Goal: Task Accomplishment & Management: Manage account settings

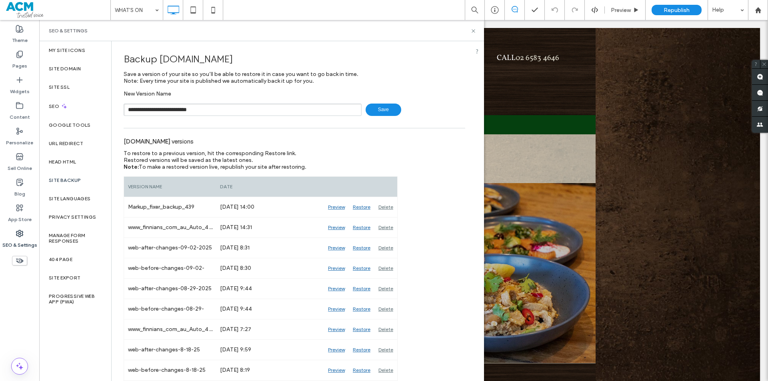
type input "**********"
click at [474, 32] on icon at bounding box center [473, 31] width 6 height 6
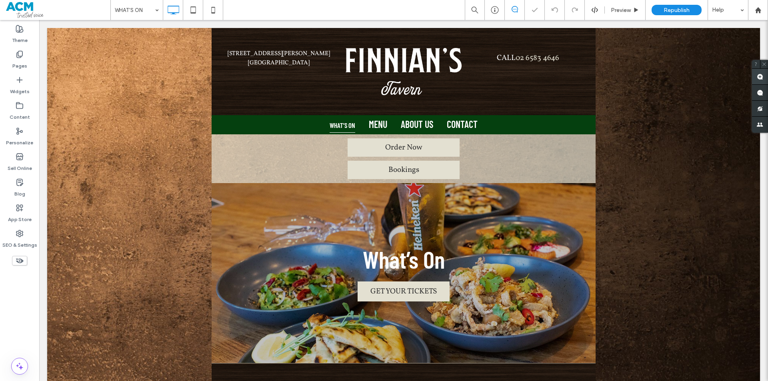
click at [756, 77] on span at bounding box center [760, 77] width 16 height 16
click at [542, 42] on div "[STREET_ADDRESS][PERSON_NAME] [PERSON_NAME] Click To Paste Click To Paste CALL …" at bounding box center [404, 71] width 384 height 87
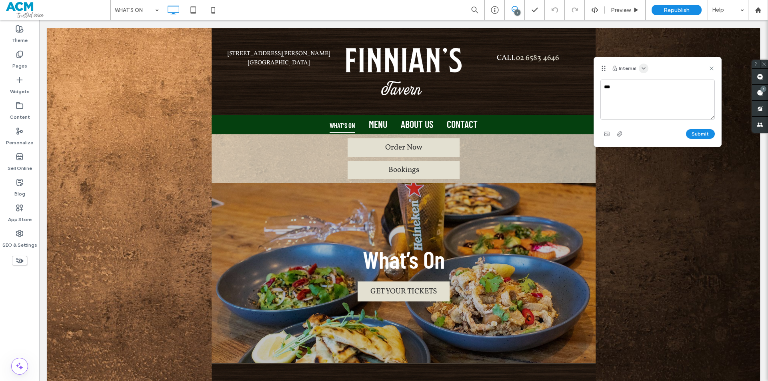
type textarea "***"
click at [642, 71] on icon "button" at bounding box center [643, 68] width 6 height 6
click at [652, 85] on span "Public - visible to clients & team" at bounding box center [682, 88] width 79 height 8
click at [698, 130] on button "Submit" at bounding box center [700, 134] width 29 height 10
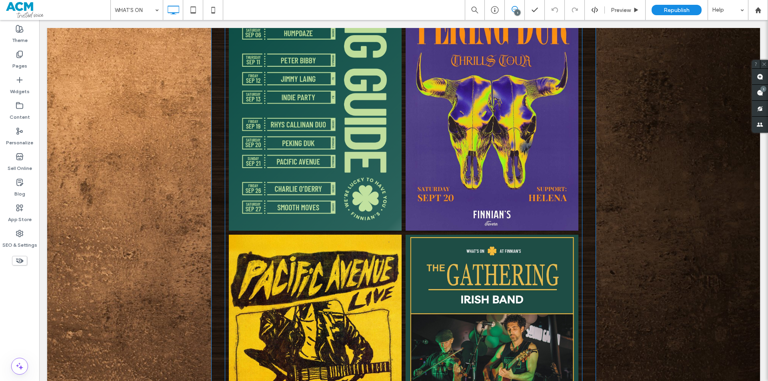
scroll to position [400, 0]
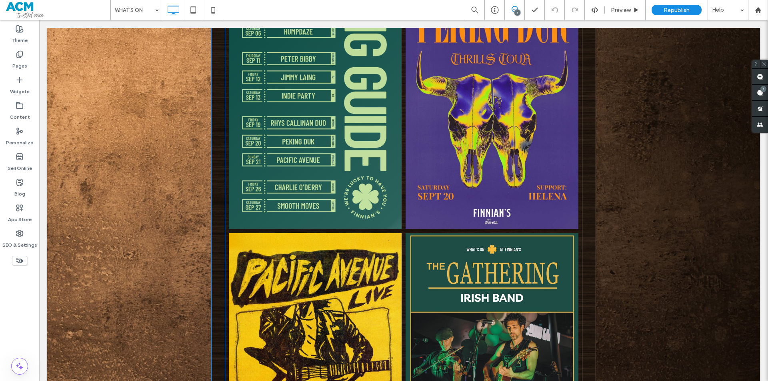
click at [321, 212] on link at bounding box center [315, 109] width 173 height 240
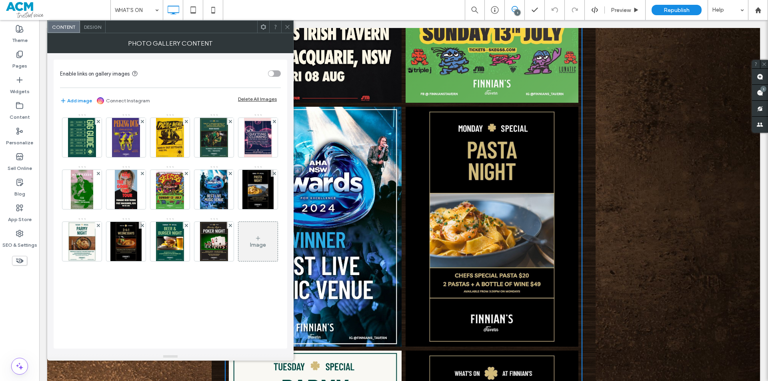
scroll to position [1200, 0]
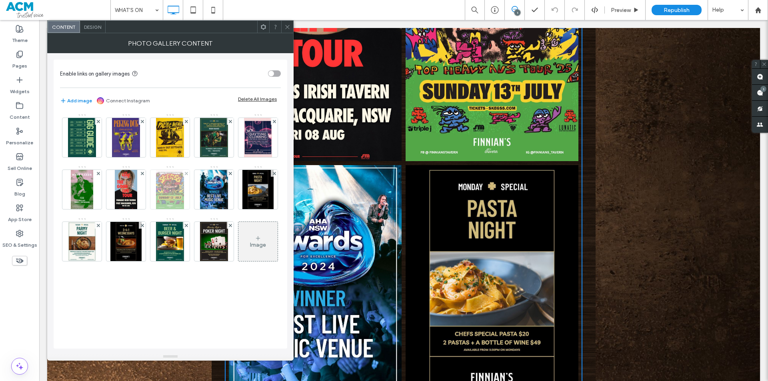
click at [166, 186] on img at bounding box center [170, 189] width 28 height 39
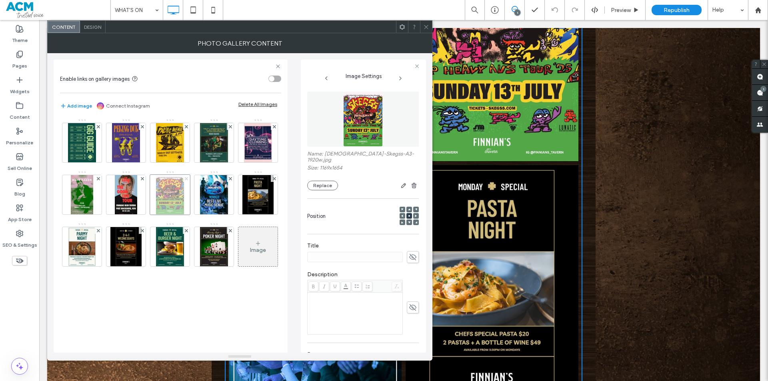
click at [186, 180] on icon at bounding box center [186, 178] width 3 height 3
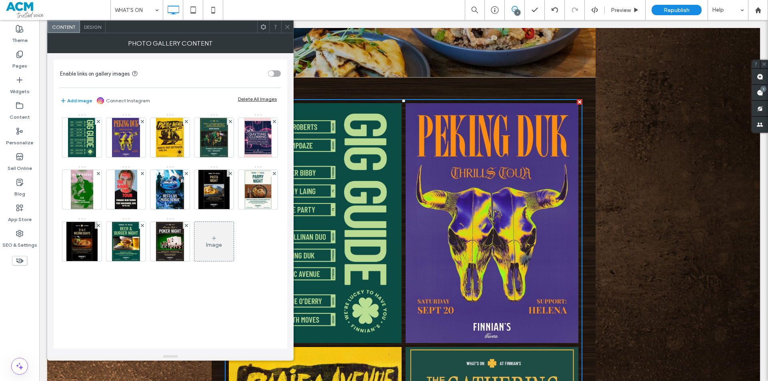
scroll to position [320, 0]
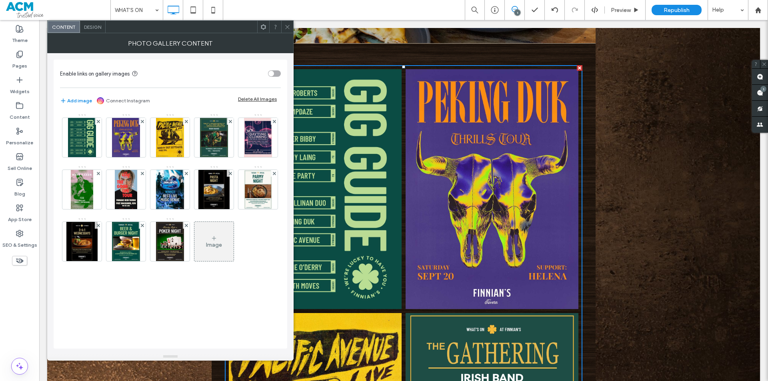
click at [282, 23] on div at bounding box center [287, 27] width 12 height 12
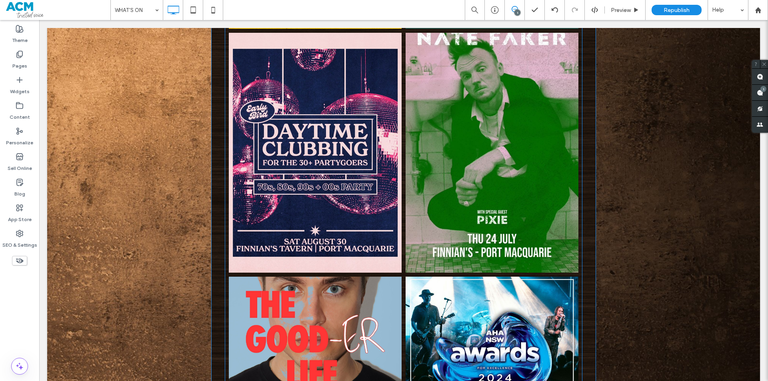
scroll to position [840, 0]
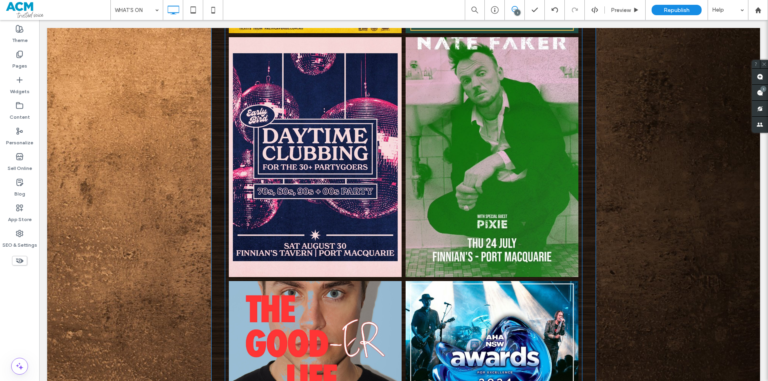
click at [515, 168] on link at bounding box center [492, 157] width 173 height 240
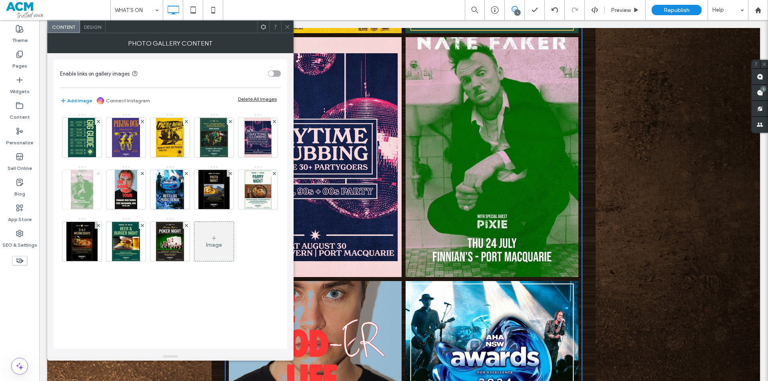
click at [98, 173] on use at bounding box center [97, 173] width 3 height 3
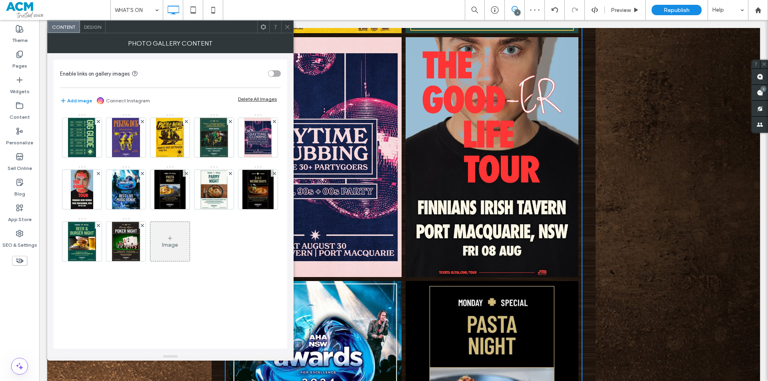
click at [286, 26] on icon at bounding box center [287, 27] width 6 height 6
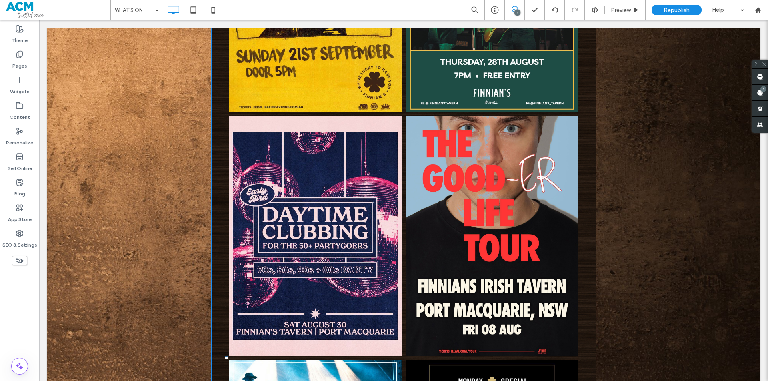
scroll to position [760, 0]
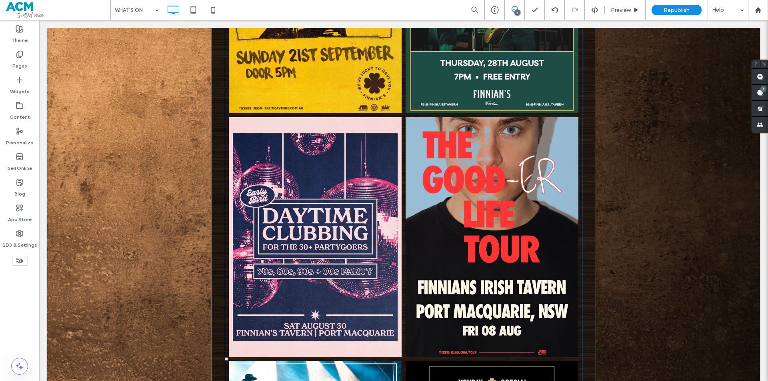
click at [353, 231] on link at bounding box center [315, 237] width 173 height 240
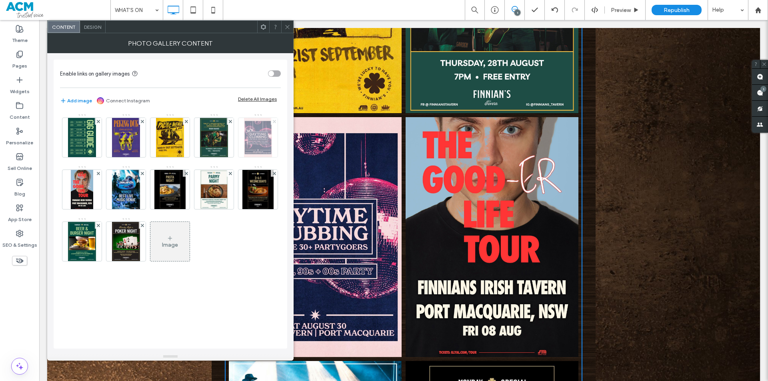
click at [274, 120] on icon at bounding box center [274, 121] width 3 height 3
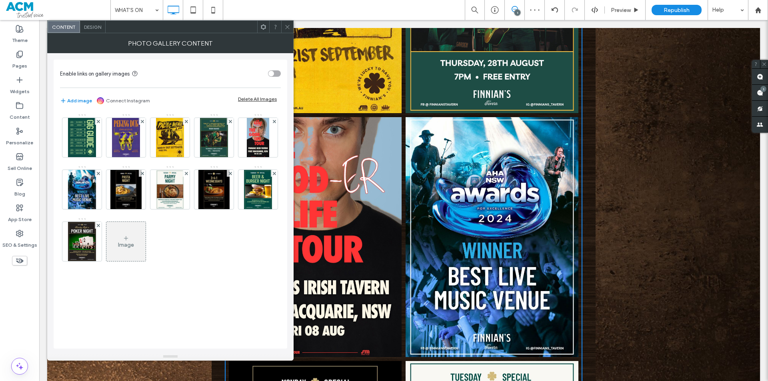
click at [285, 29] on icon at bounding box center [287, 27] width 6 height 6
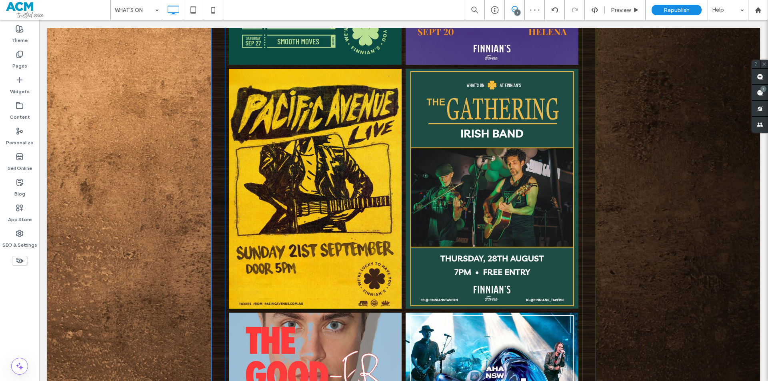
scroll to position [560, 0]
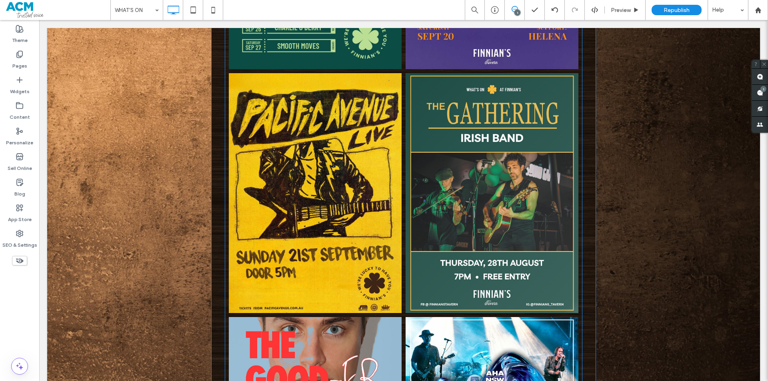
click at [442, 164] on link at bounding box center [492, 193] width 173 height 240
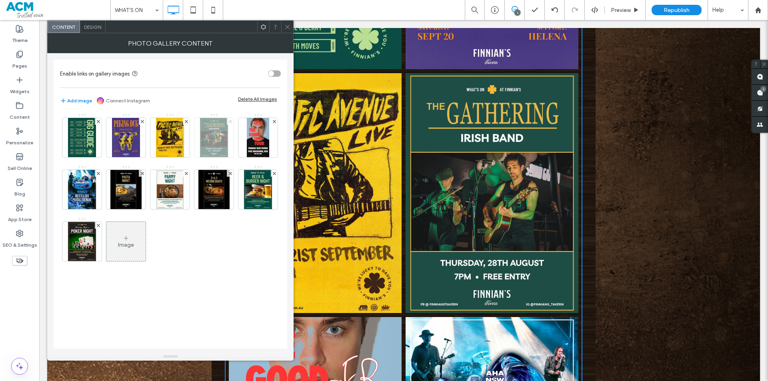
click at [229, 120] on use at bounding box center [229, 121] width 3 height 3
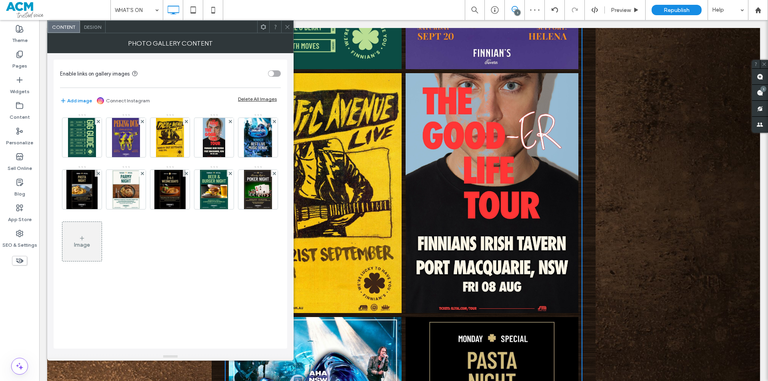
click at [284, 27] on div at bounding box center [287, 27] width 12 height 12
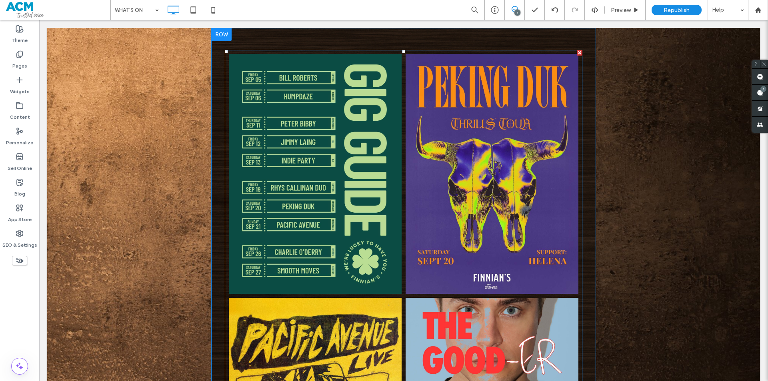
scroll to position [328, 0]
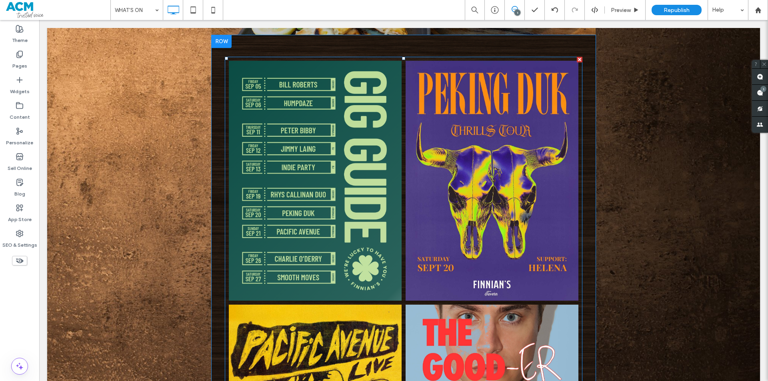
click at [338, 265] on link at bounding box center [315, 181] width 173 height 240
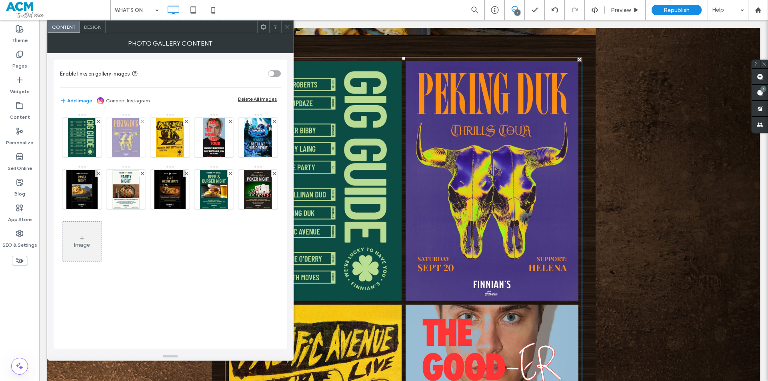
click at [138, 143] on img at bounding box center [126, 137] width 28 height 39
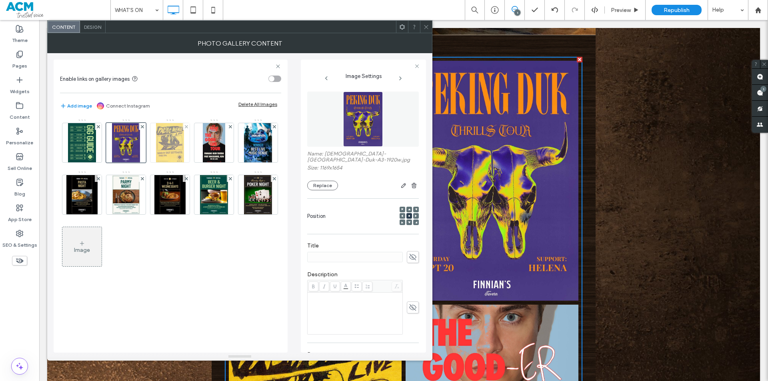
click at [166, 144] on img at bounding box center [170, 142] width 28 height 39
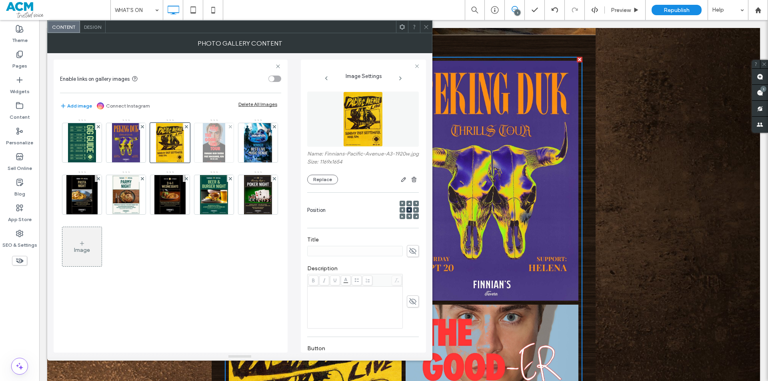
click at [220, 150] on img at bounding box center [214, 142] width 22 height 39
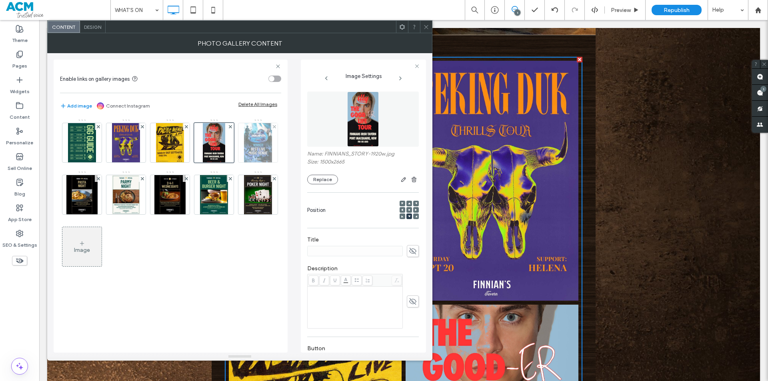
click at [260, 156] on img at bounding box center [258, 142] width 28 height 39
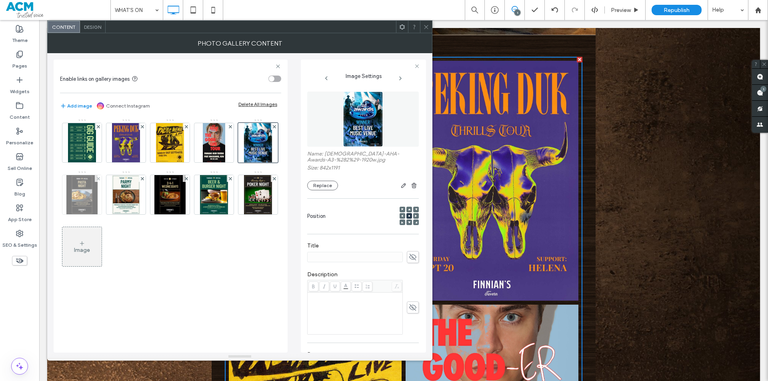
click at [80, 199] on img at bounding box center [81, 194] width 31 height 39
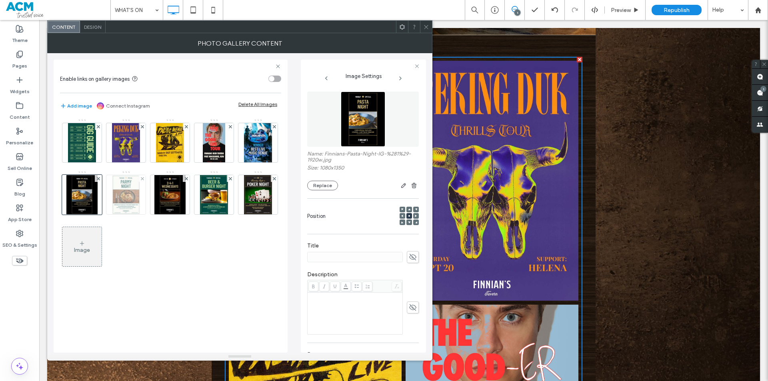
click at [122, 204] on img at bounding box center [126, 194] width 28 height 39
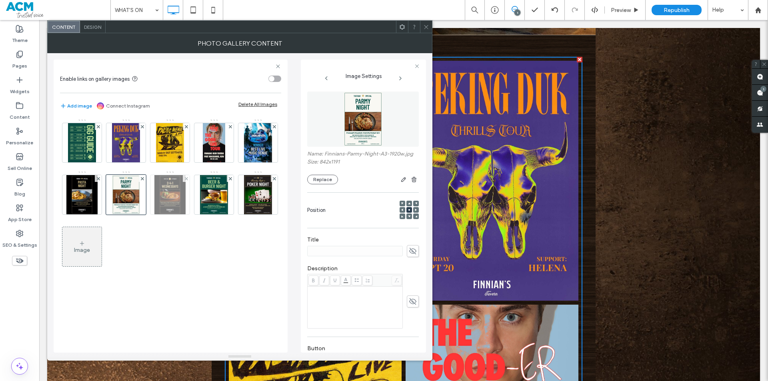
click at [166, 206] on img at bounding box center [169, 194] width 31 height 39
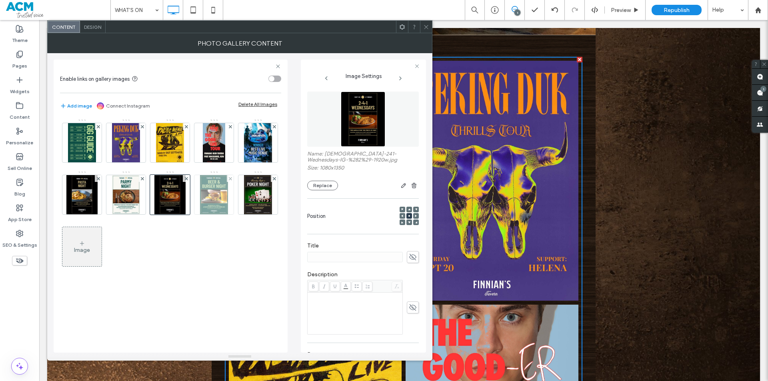
click at [222, 202] on img at bounding box center [214, 194] width 28 height 39
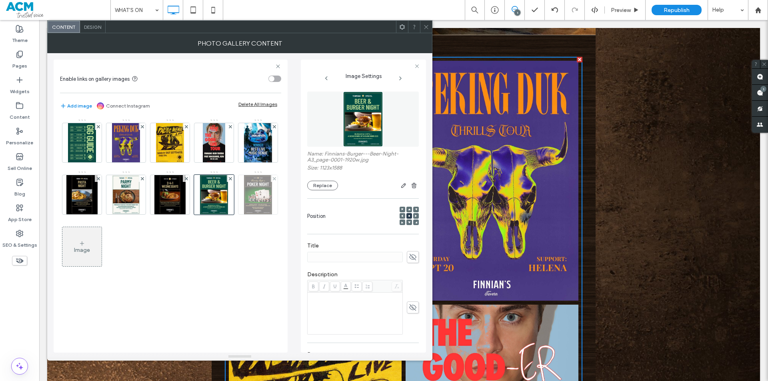
click at [248, 201] on img at bounding box center [258, 194] width 28 height 39
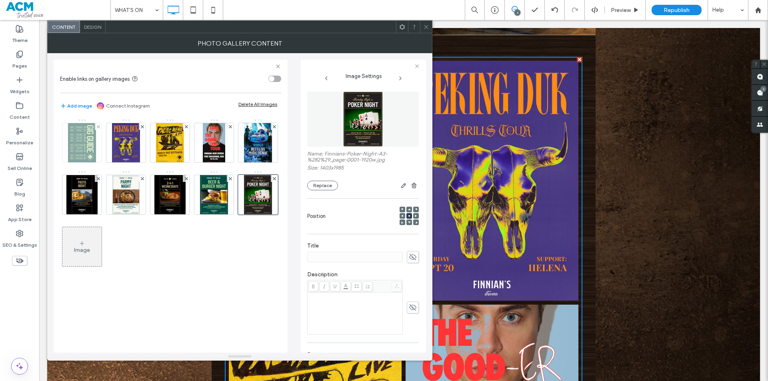
click at [85, 137] on img at bounding box center [82, 142] width 28 height 39
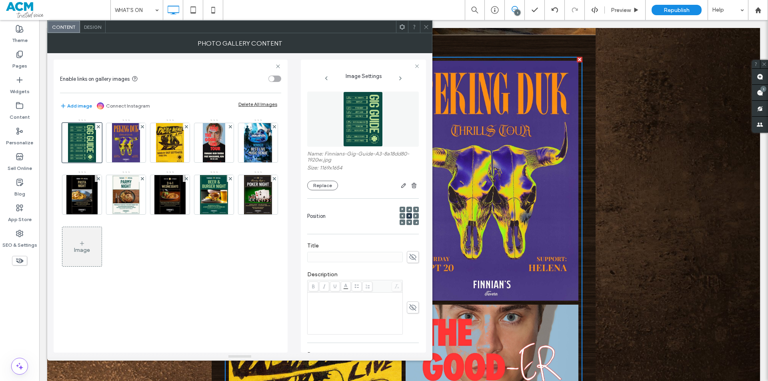
click at [103, 245] on div "Image" at bounding box center [170, 197] width 220 height 156
click at [99, 246] on div "Image" at bounding box center [81, 247] width 39 height 38
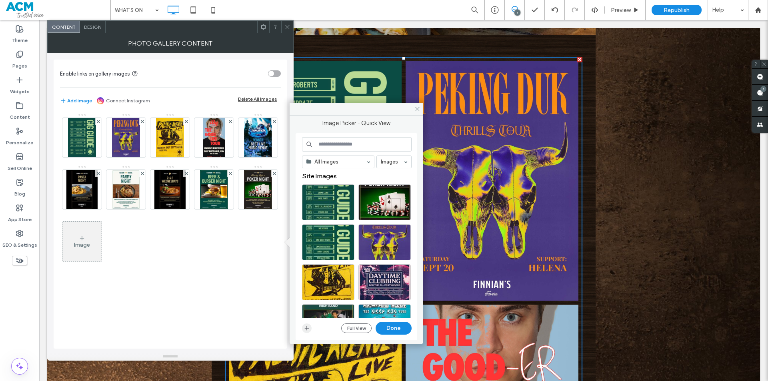
click at [309, 331] on icon "button" at bounding box center [307, 328] width 6 height 6
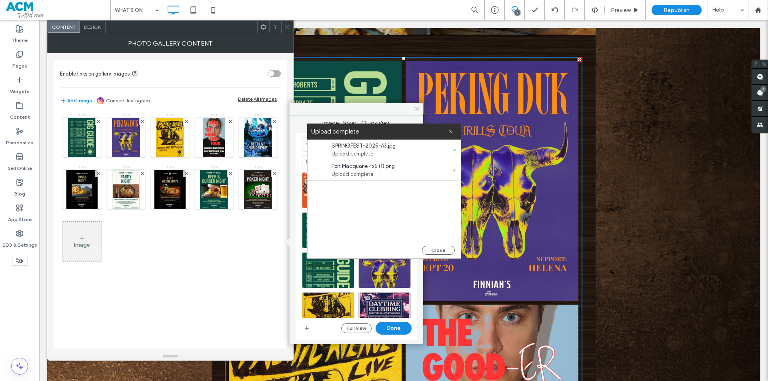
click at [452, 254] on div "Close" at bounding box center [438, 250] width 33 height 9
click at [446, 248] on button "Close" at bounding box center [438, 250] width 33 height 9
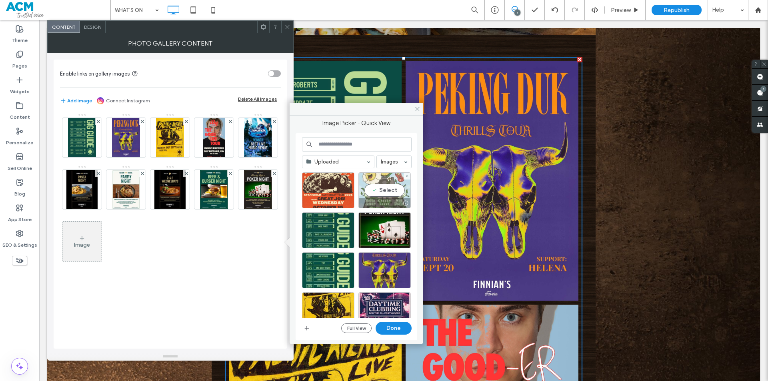
click at [392, 190] on div "Select" at bounding box center [384, 190] width 52 height 36
click at [337, 190] on div "Select" at bounding box center [328, 190] width 52 height 36
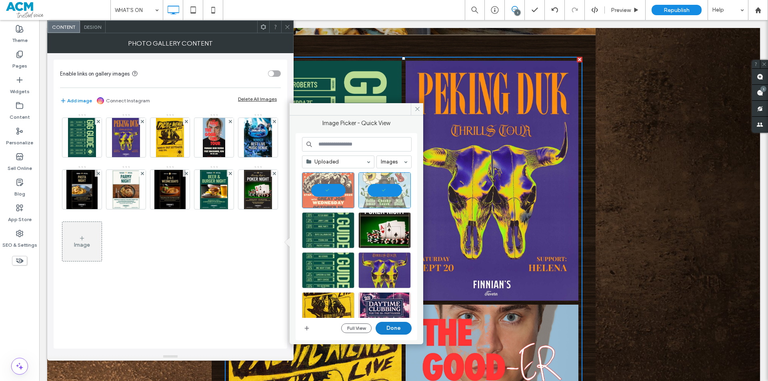
drag, startPoint x: 404, startPoint y: 326, endPoint x: 255, endPoint y: 253, distance: 165.6
click at [404, 326] on button "Done" at bounding box center [394, 328] width 36 height 13
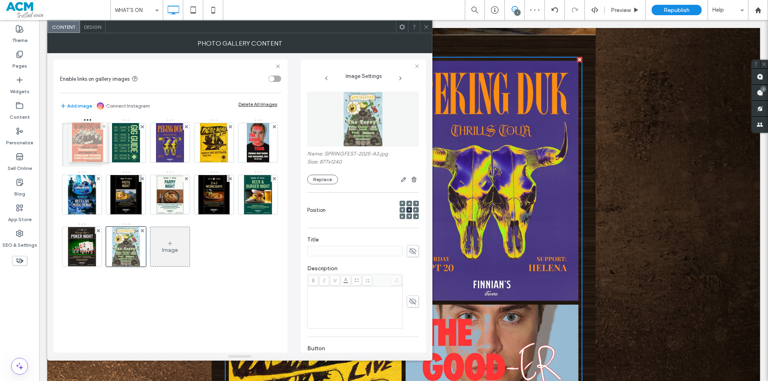
drag, startPoint x: 122, startPoint y: 253, endPoint x: 81, endPoint y: 144, distance: 116.2
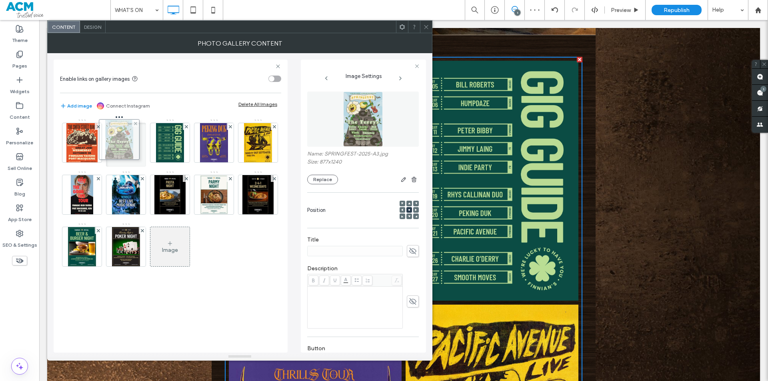
drag, startPoint x: 127, startPoint y: 253, endPoint x: 118, endPoint y: 149, distance: 104.3
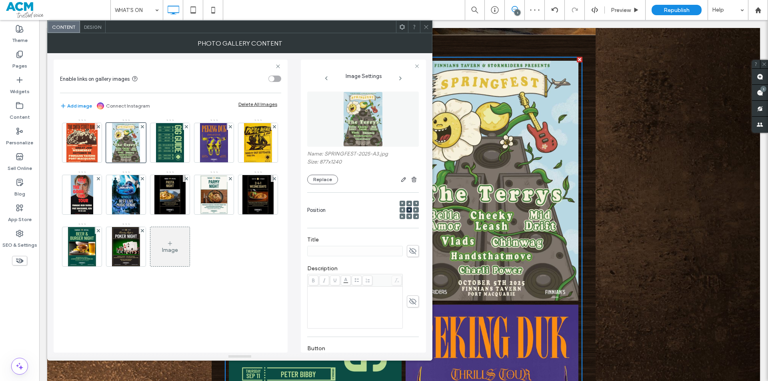
click at [428, 26] on icon at bounding box center [426, 27] width 6 height 6
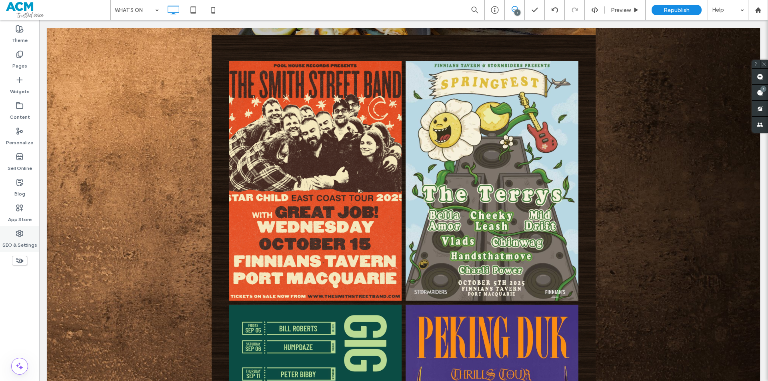
click at [13, 242] on label "SEO & Settings" at bounding box center [19, 243] width 35 height 11
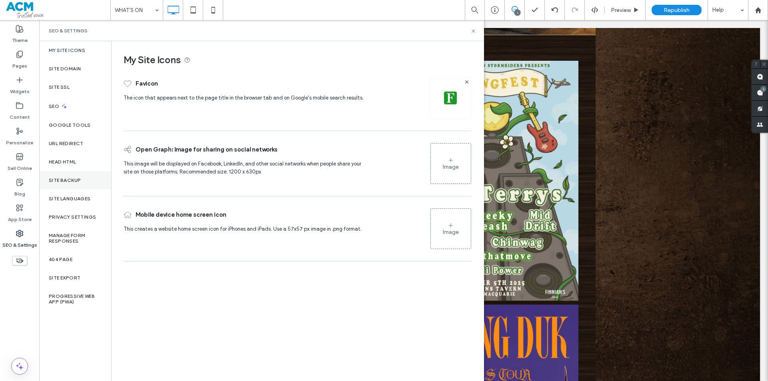
click at [74, 186] on div "Site Backup" at bounding box center [75, 180] width 72 height 18
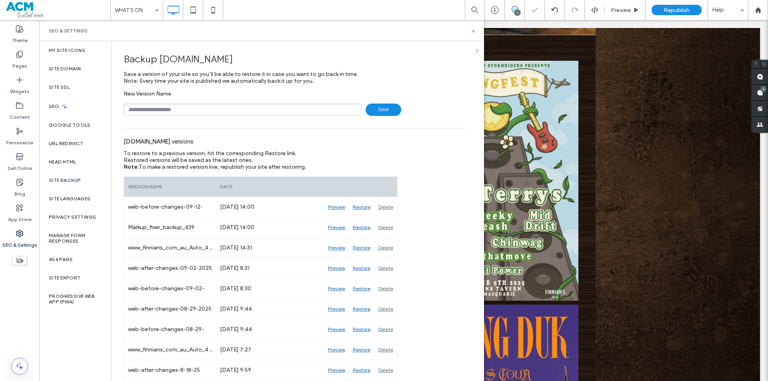
click at [188, 114] on input "text" at bounding box center [243, 110] width 238 height 12
type input "**********"
click at [475, 30] on icon at bounding box center [473, 31] width 6 height 6
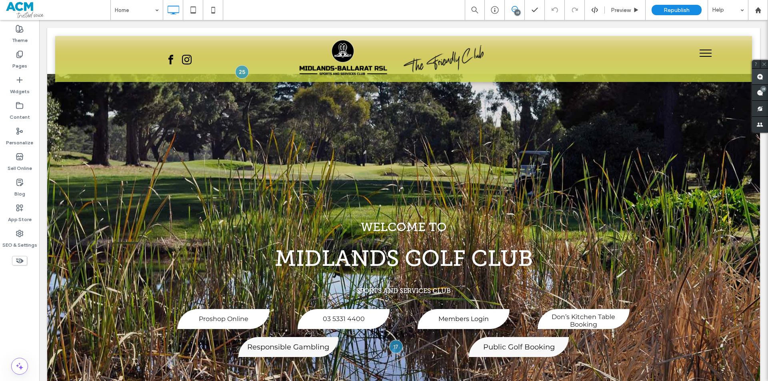
click at [758, 74] on use at bounding box center [760, 77] width 6 height 6
click at [662, 42] on div "Click To Paste Click To Paste Click To Paste Click To Paste" at bounding box center [403, 59] width 697 height 46
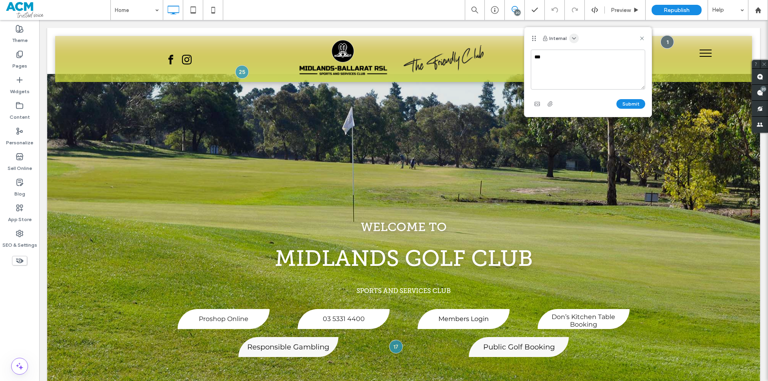
type textarea "***"
click at [575, 35] on icon "button" at bounding box center [574, 38] width 6 height 6
click at [584, 60] on span "Public - visible to clients & team" at bounding box center [613, 58] width 79 height 8
click at [628, 102] on button "Submit" at bounding box center [630, 104] width 29 height 10
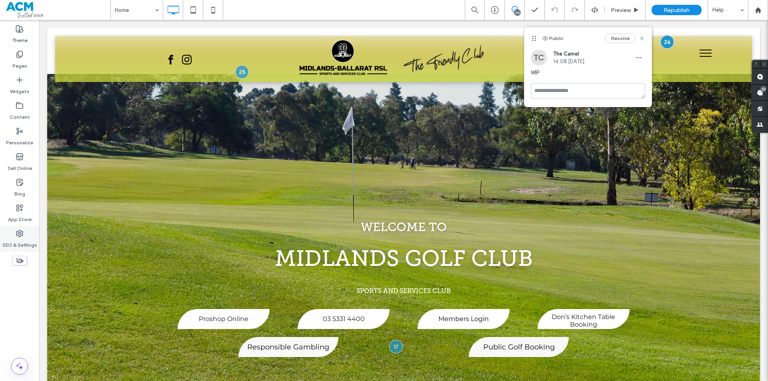
click at [5, 237] on div "SEO & Settings" at bounding box center [19, 239] width 39 height 26
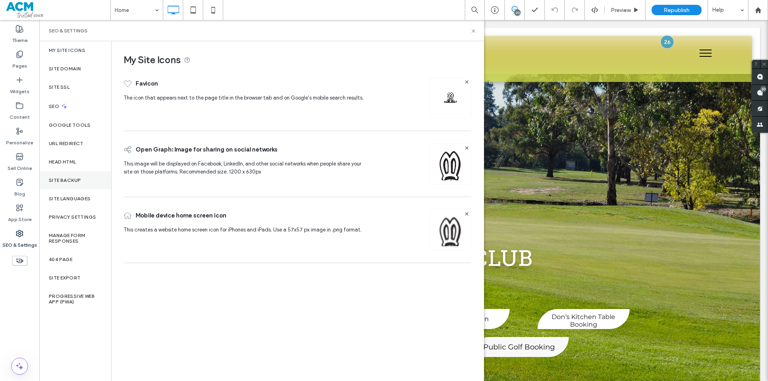
click at [74, 176] on div "Site Backup" at bounding box center [75, 180] width 72 height 18
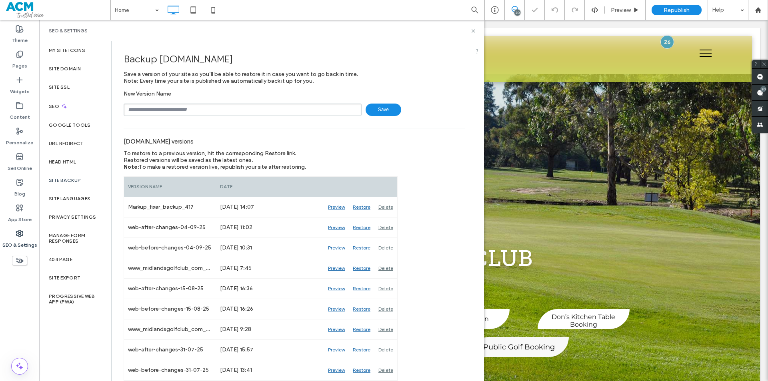
click at [211, 102] on div "New Version Name Save" at bounding box center [295, 103] width 342 height 26
click at [212, 108] on input "text" at bounding box center [243, 110] width 238 height 12
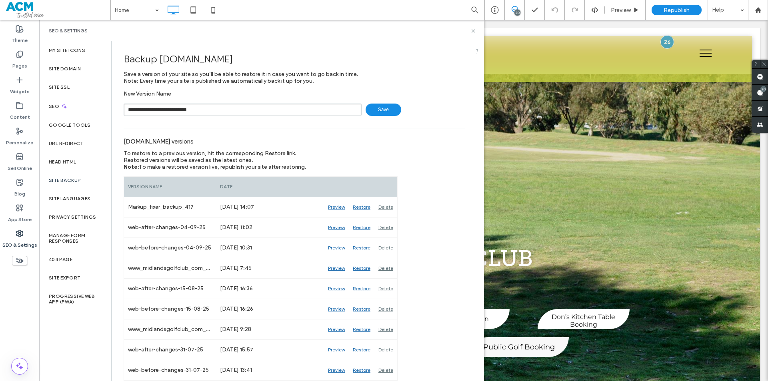
type input "**********"
click at [15, 63] on label "Pages" at bounding box center [19, 63] width 15 height 11
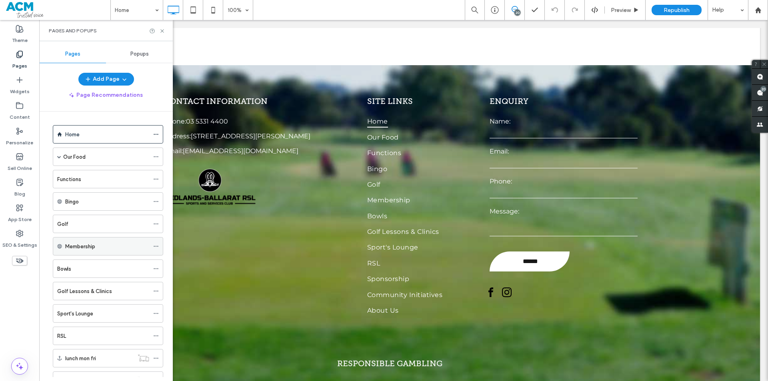
click at [93, 253] on div "Membership" at bounding box center [107, 247] width 84 height 18
click at [98, 226] on div "Golf" at bounding box center [103, 224] width 92 height 8
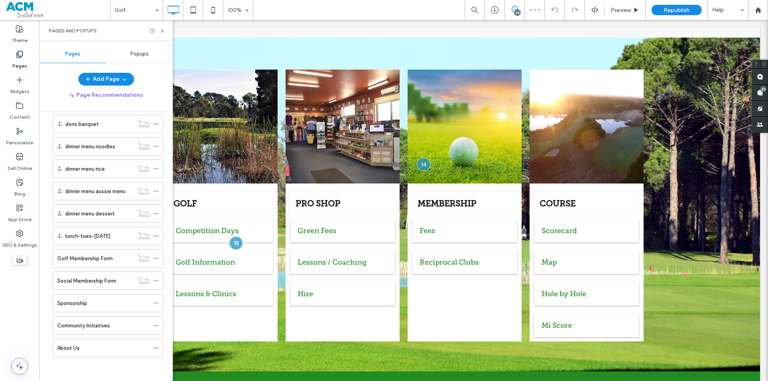
scroll to position [1400, 0]
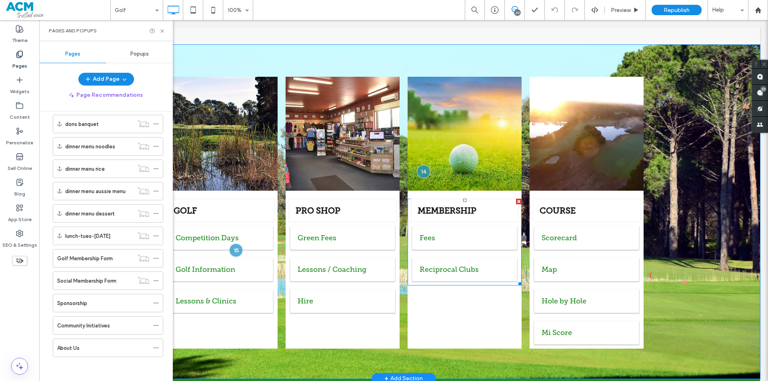
click at [452, 204] on span at bounding box center [465, 242] width 114 height 87
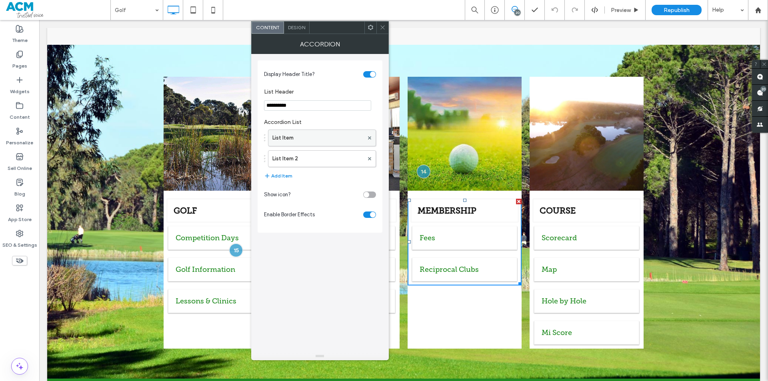
click at [305, 135] on label "List Item" at bounding box center [317, 138] width 91 height 16
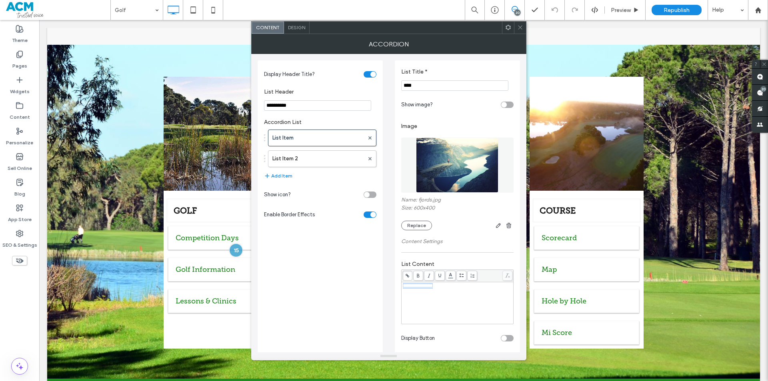
drag, startPoint x: 448, startPoint y: 285, endPoint x: 400, endPoint y: 287, distance: 48.4
click at [400, 287] on div "**********" at bounding box center [457, 228] width 125 height 336
click at [17, 110] on label "Content" at bounding box center [20, 115] width 20 height 11
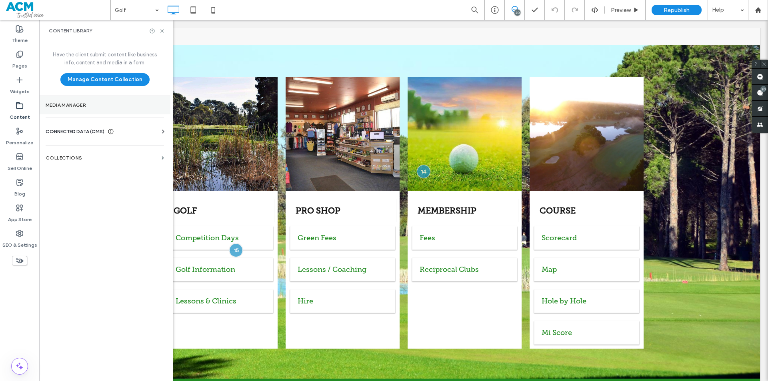
click at [81, 105] on label "Media Manager" at bounding box center [105, 105] width 118 height 6
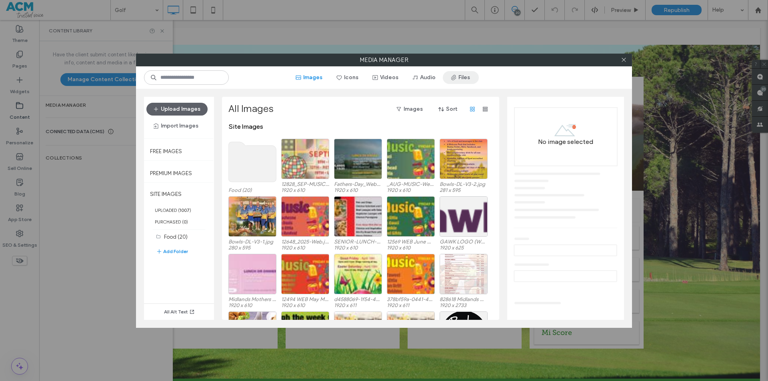
click at [457, 83] on span "button" at bounding box center [454, 78] width 8 height 12
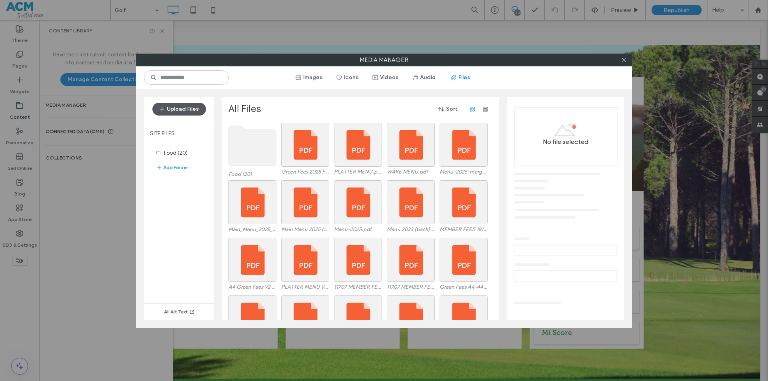
click at [187, 106] on button "Upload Files" at bounding box center [179, 109] width 54 height 13
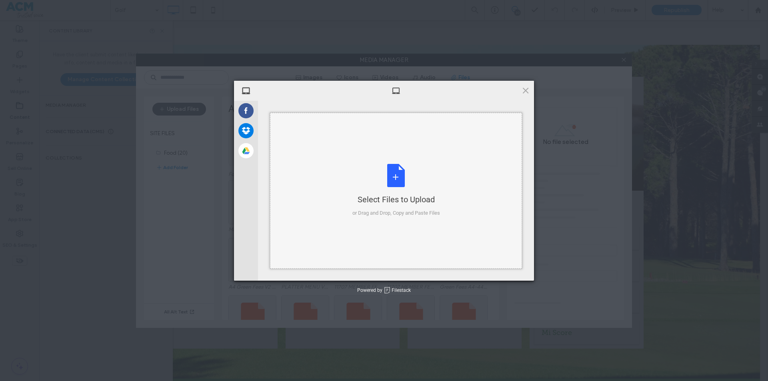
click at [345, 169] on div "Select Files to Upload or Drag and Drop, Copy and Paste Files" at bounding box center [396, 191] width 252 height 156
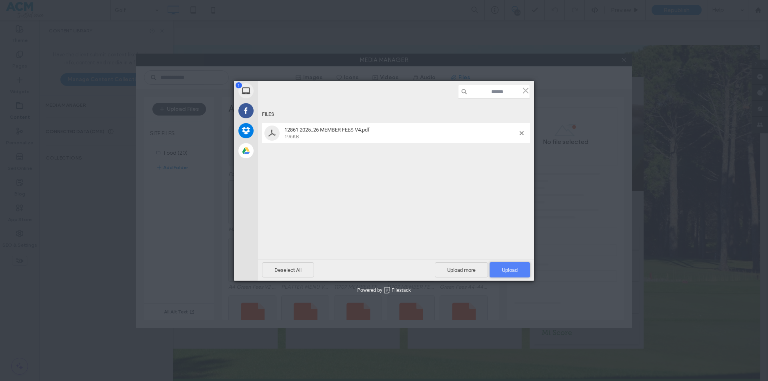
click at [503, 264] on span "Upload 1" at bounding box center [510, 269] width 40 height 15
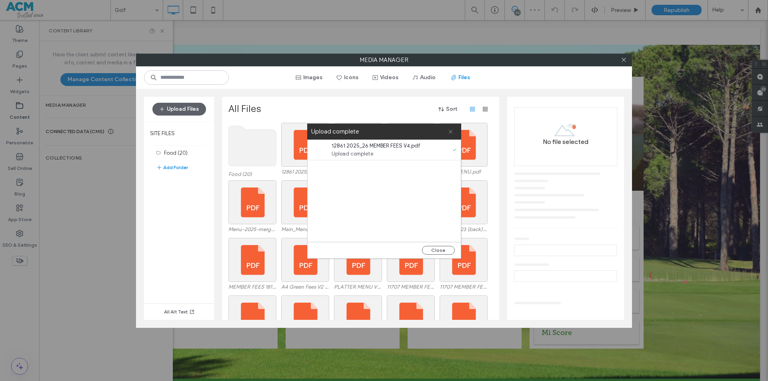
click at [450, 130] on icon at bounding box center [450, 131] width 5 height 5
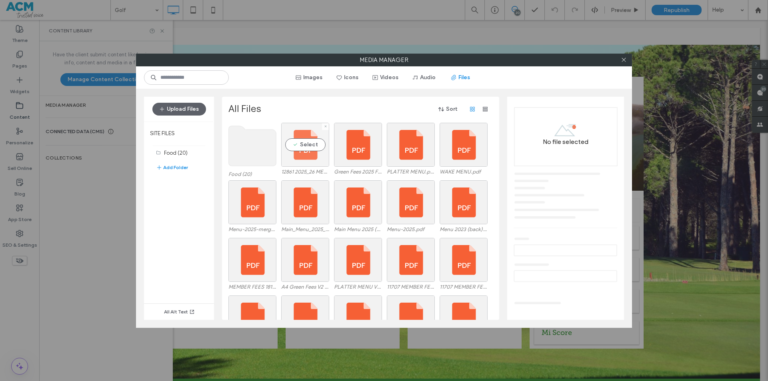
click at [315, 147] on div "Select" at bounding box center [305, 145] width 48 height 44
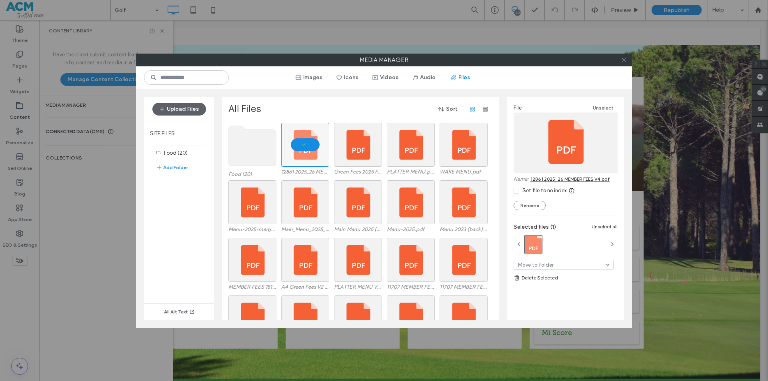
click at [622, 62] on icon at bounding box center [624, 60] width 6 height 6
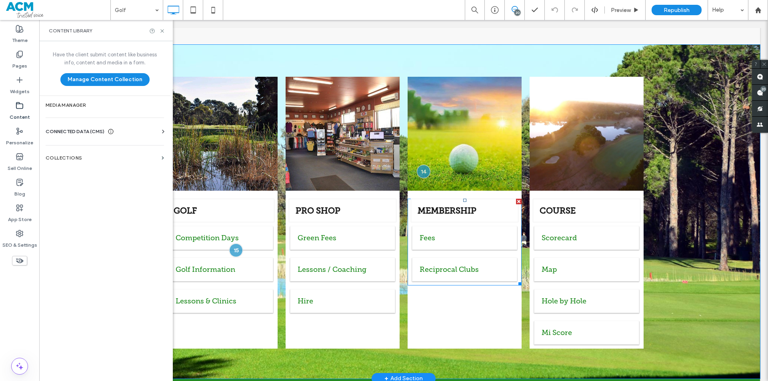
click at [474, 205] on span at bounding box center [465, 242] width 114 height 87
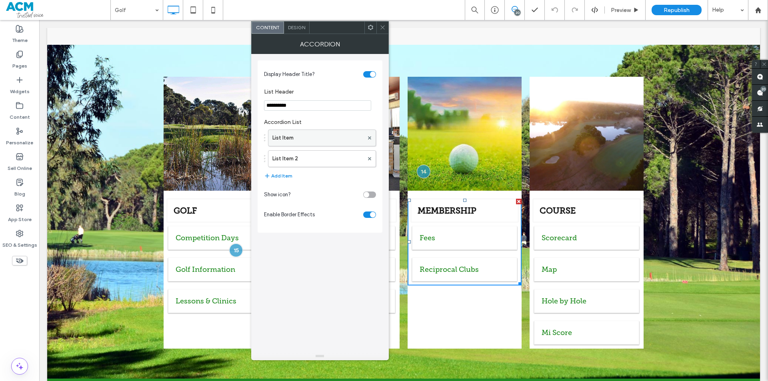
click at [306, 136] on label "List Item" at bounding box center [317, 138] width 91 height 16
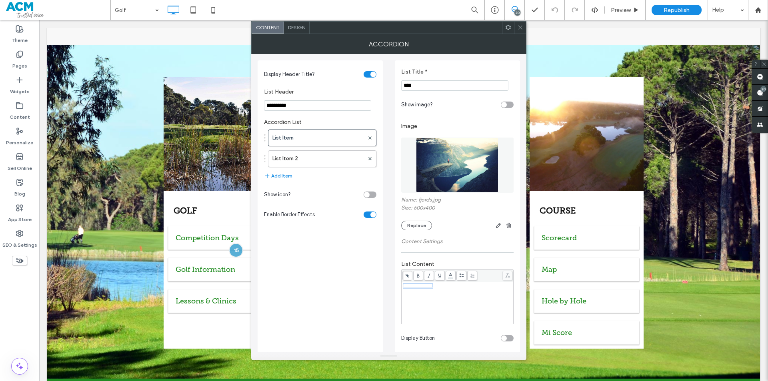
drag, startPoint x: 452, startPoint y: 289, endPoint x: 401, endPoint y: 284, distance: 51.9
click at [401, 285] on div "**********" at bounding box center [457, 297] width 112 height 55
click at [407, 275] on use at bounding box center [408, 276] width 4 height 4
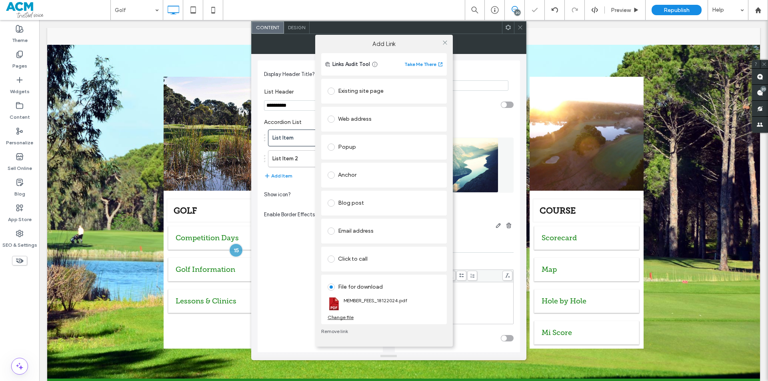
click at [345, 314] on div "Change file" at bounding box center [341, 317] width 26 height 6
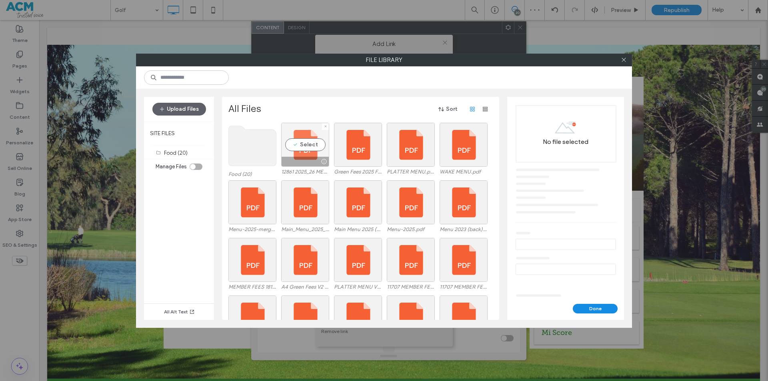
click at [304, 139] on div "Select" at bounding box center [305, 145] width 48 height 44
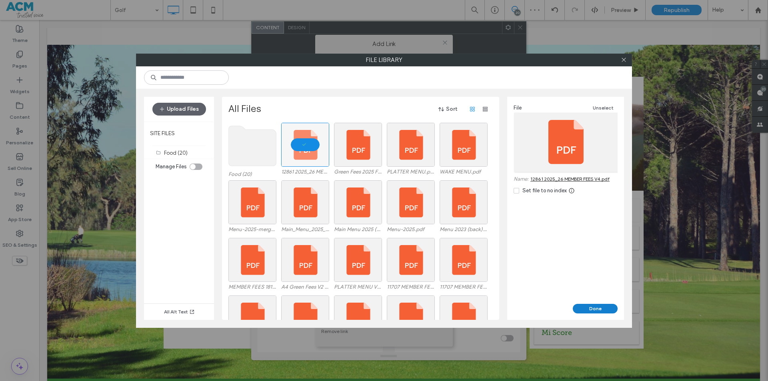
click at [591, 305] on button "Done" at bounding box center [595, 309] width 45 height 10
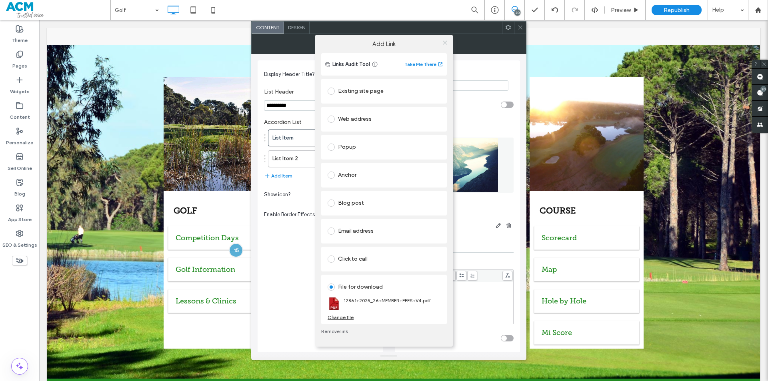
click at [444, 40] on icon at bounding box center [445, 43] width 6 height 6
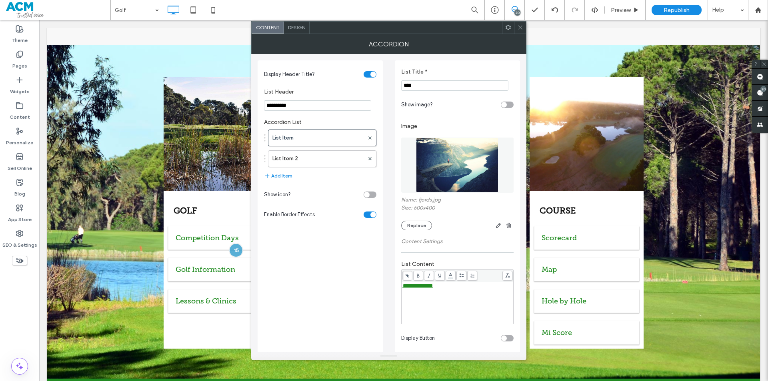
click at [517, 32] on span at bounding box center [520, 28] width 6 height 12
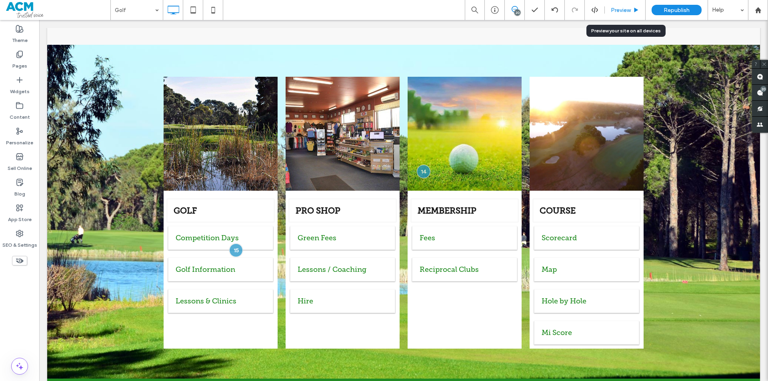
click at [626, 14] on div "Preview" at bounding box center [625, 10] width 41 height 20
click at [618, 10] on span "Preview" at bounding box center [621, 10] width 20 height 7
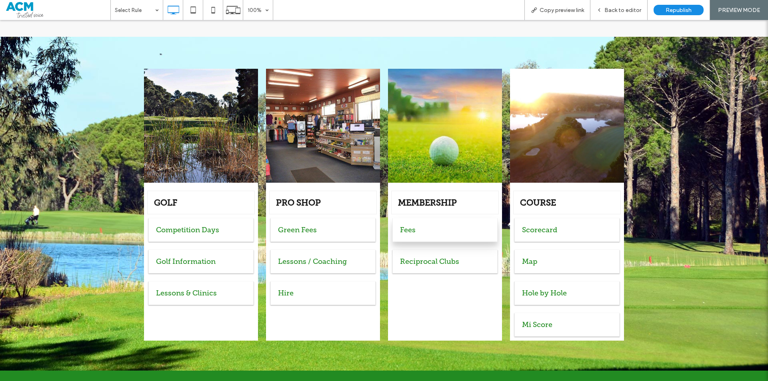
click at [425, 226] on div "Fees" at bounding box center [440, 230] width 81 height 9
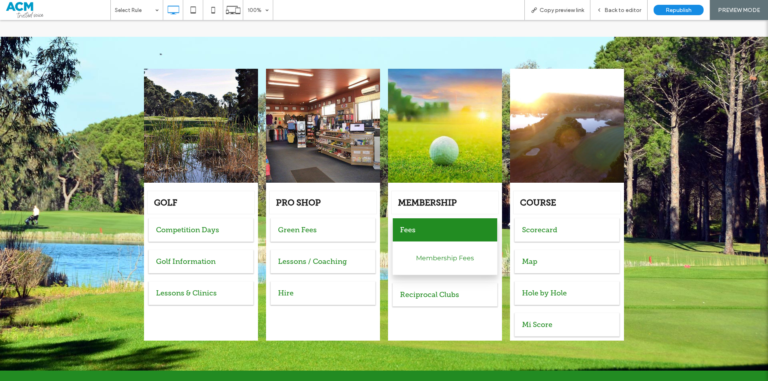
click at [438, 254] on link "Membership Fees" at bounding box center [445, 258] width 58 height 8
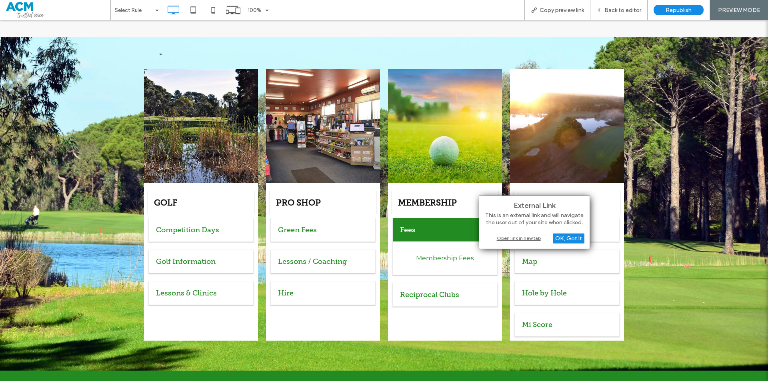
click at [526, 236] on div "Open link in new tab" at bounding box center [534, 238] width 100 height 8
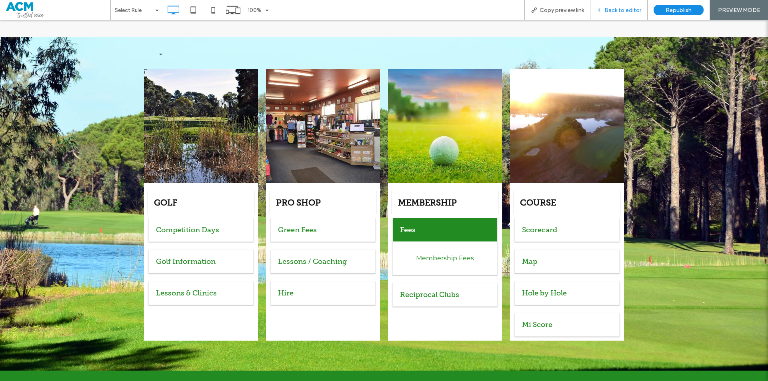
click at [611, 7] on span "Back to editor" at bounding box center [622, 10] width 37 height 7
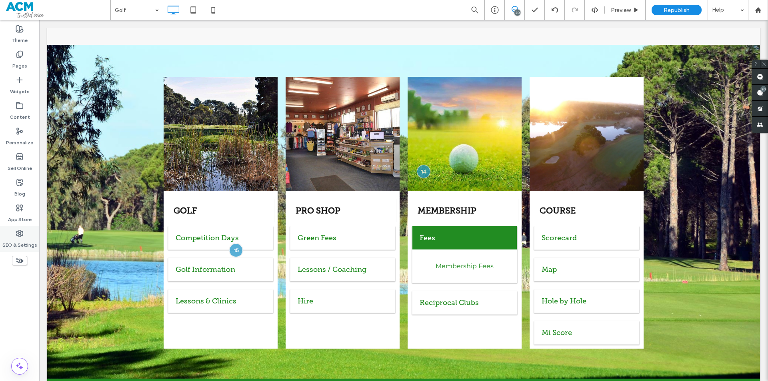
click at [24, 238] on label "SEO & Settings" at bounding box center [19, 243] width 35 height 11
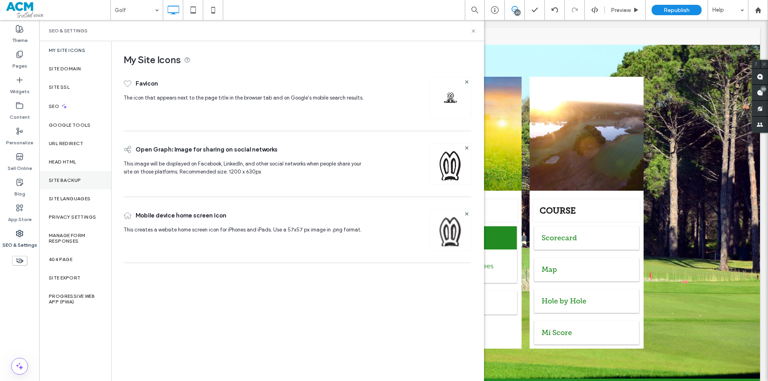
click at [67, 182] on label "Site Backup" at bounding box center [65, 181] width 32 height 6
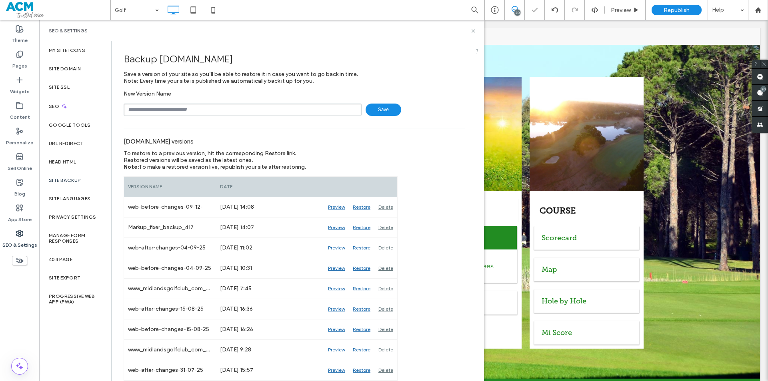
click at [217, 107] on input "text" at bounding box center [243, 110] width 238 height 12
type input "**********"
